Goal: Find specific page/section: Find specific page/section

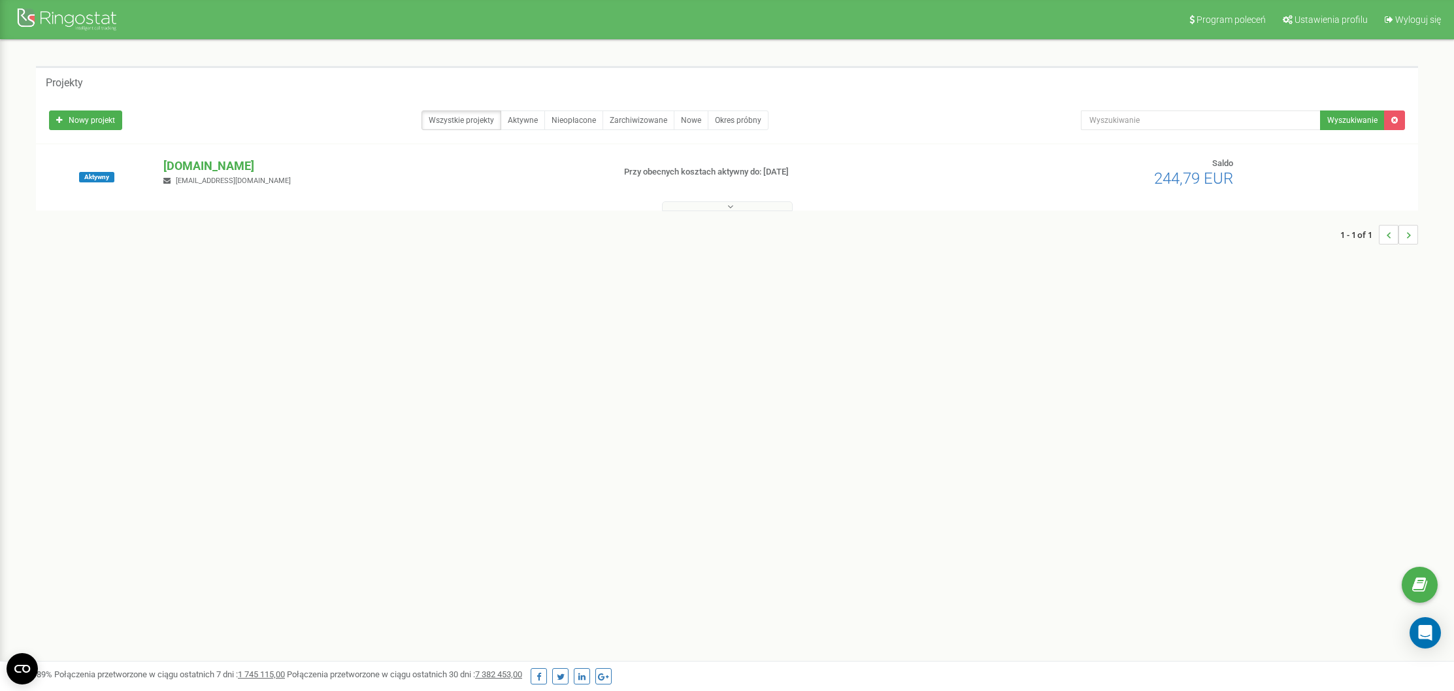
click at [195, 163] on p "[DOMAIN_NAME]" at bounding box center [382, 165] width 439 height 17
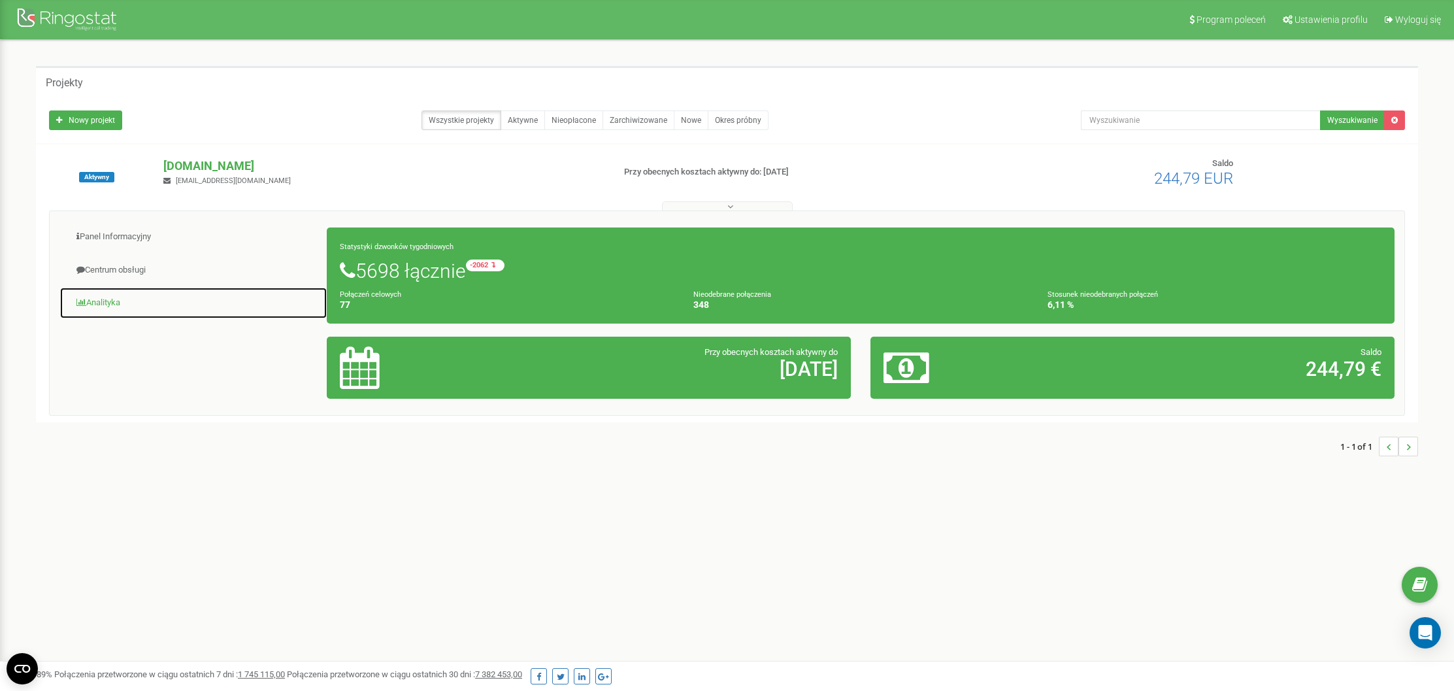
click at [109, 300] on link "Analityka" at bounding box center [193, 303] width 268 height 32
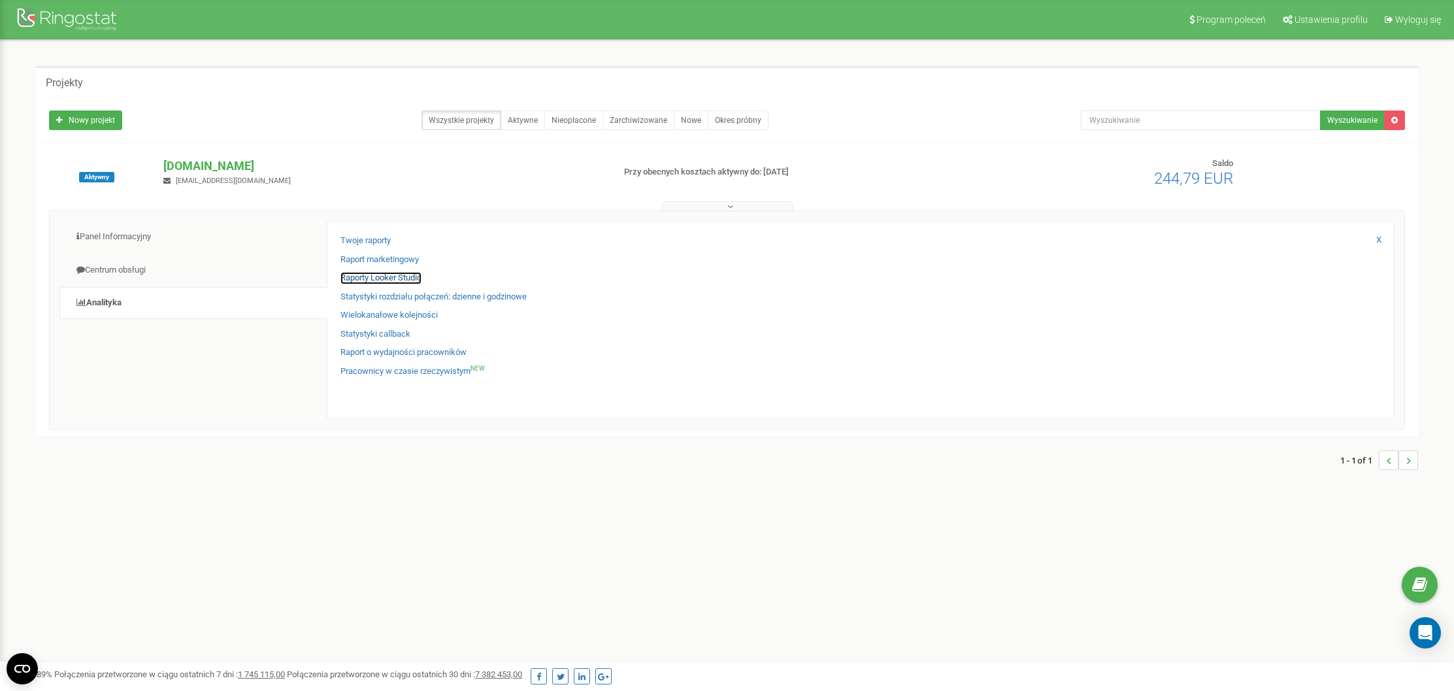
click at [378, 276] on link "Raporty Looker Studio" at bounding box center [380, 278] width 81 height 12
